Goal: Check status

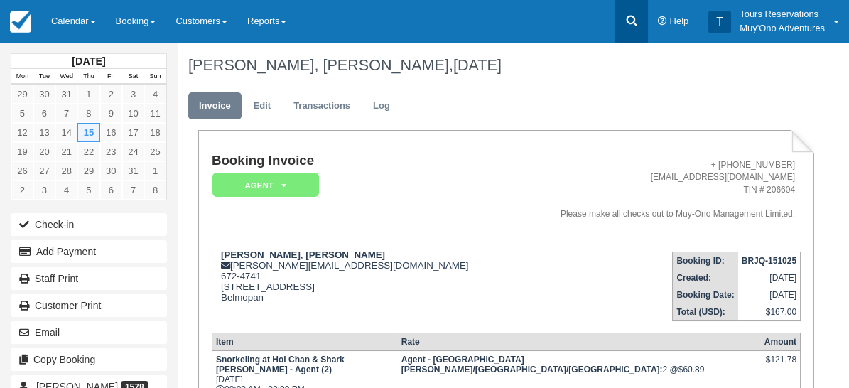
click at [633, 26] on icon at bounding box center [631, 20] width 14 height 14
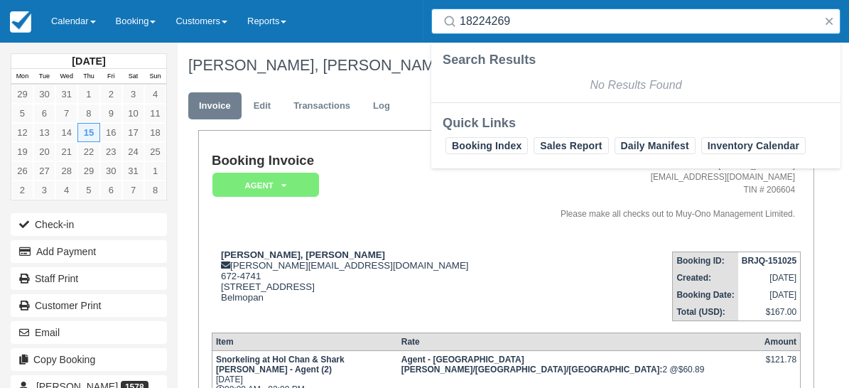
click at [558, 22] on input "18224269" at bounding box center [638, 22] width 358 height 26
click at [559, 23] on input "18224269" at bounding box center [638, 22] width 358 height 26
paste input "8055"
type input "18228055"
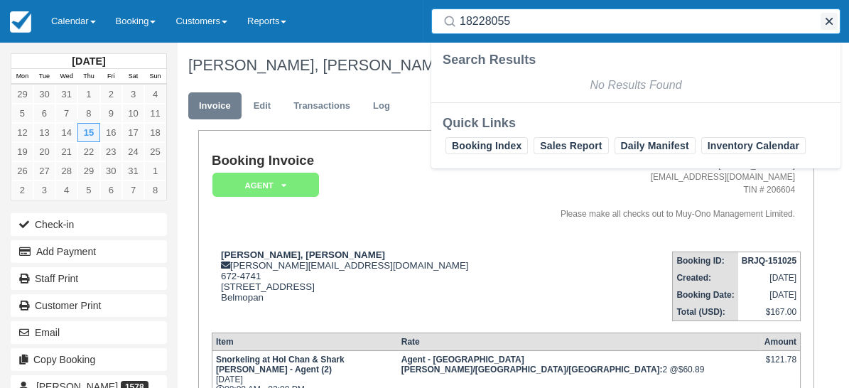
click at [831, 20] on button "button" at bounding box center [828, 21] width 17 height 17
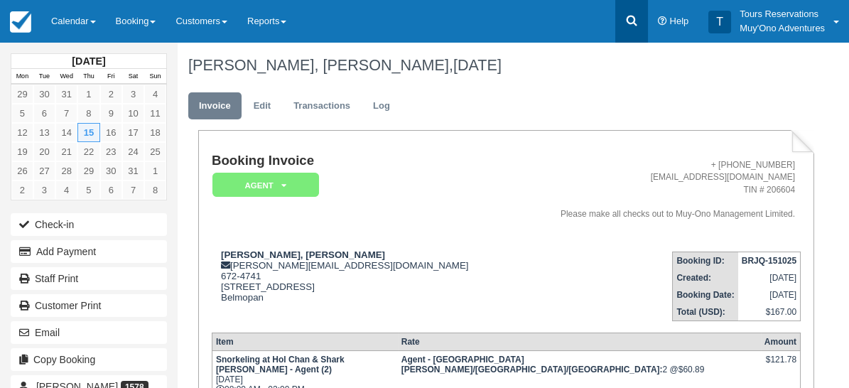
click at [628, 21] on icon at bounding box center [631, 21] width 11 height 11
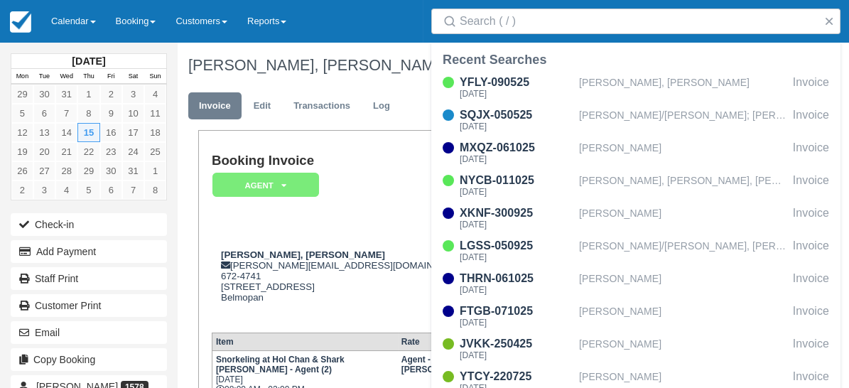
click at [353, 21] on div "Menu Calendar Booking Customer Inventory Booking Daily Manifest Daily List Note…" at bounding box center [424, 21] width 849 height 43
click at [837, 21] on div at bounding box center [635, 22] width 409 height 26
click at [828, 20] on button "button" at bounding box center [828, 21] width 17 height 17
